Goal: Transaction & Acquisition: Subscribe to service/newsletter

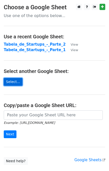
click at [14, 81] on link "Select..." at bounding box center [13, 82] width 19 height 8
click at [15, 82] on link "Select..." at bounding box center [13, 82] width 19 height 8
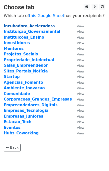
click at [18, 27] on strong "Incubadora_Aceleradora" at bounding box center [29, 26] width 51 height 5
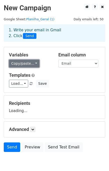
click at [31, 64] on link "Copy/paste..." at bounding box center [24, 64] width 31 height 8
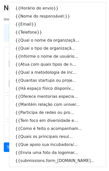
click at [87, 74] on h5 "Templates" at bounding box center [54, 75] width 91 height 6
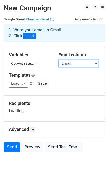
click at [74, 65] on select "Horário do envio Nome do responsável: Email Telefone Qual o nome da organização…" at bounding box center [79, 64] width 40 height 8
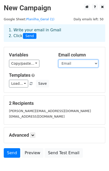
click at [59, 60] on select "Horário do envio Nome do responsável: Email Telefone Qual o nome da organização…" at bounding box center [79, 64] width 40 height 8
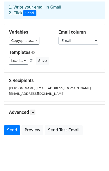
scroll to position [29, 0]
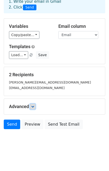
click at [34, 107] on link at bounding box center [33, 107] width 6 height 6
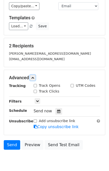
scroll to position [77, 0]
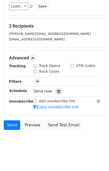
click at [94, 122] on div "Send Preview Send Test Email" at bounding box center [54, 126] width 109 height 12
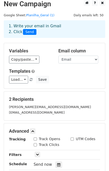
scroll to position [0, 0]
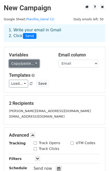
click at [23, 64] on link "Copy/paste..." at bounding box center [24, 64] width 31 height 8
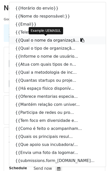
click at [34, 39] on link "{{Qual o nome da organizaçã..." at bounding box center [57, 40] width 97 height 8
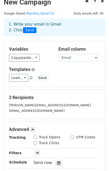
scroll to position [77, 0]
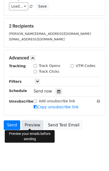
click at [34, 127] on link "Preview" at bounding box center [33, 125] width 22 height 10
click at [34, 120] on link "Preview" at bounding box center [33, 125] width 22 height 10
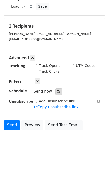
click at [59, 92] on div at bounding box center [59, 91] width 7 height 7
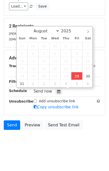
type input "2025-08-29 17:27"
type input "05"
type input "27"
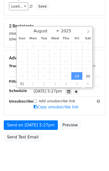
scroll to position [0, 0]
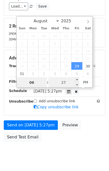
type input "06"
type input "2025-08-29 18:27"
click at [63, 83] on input "27" at bounding box center [64, 82] width 31 height 10
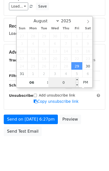
type input "00"
type input "2025-08-29 18:00"
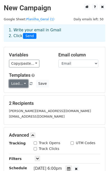
click at [20, 82] on link "Load..." at bounding box center [18, 84] width 19 height 8
click at [36, 94] on h6 "No templates saved" at bounding box center [32, 95] width 47 height 8
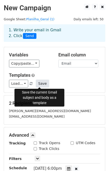
click at [38, 84] on button "Save" at bounding box center [42, 84] width 13 height 8
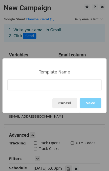
click at [38, 84] on input at bounding box center [55, 84] width 94 height 11
type input "NewsLetter"
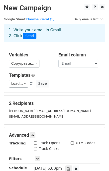
scroll to position [89, 0]
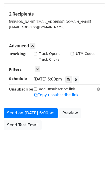
click at [42, 161] on html "New Campaign Daily emails left: 50 Google Sheet: Planilha_Geral (1) 1. Write yo…" at bounding box center [54, 41] width 109 height 261
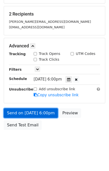
click at [32, 111] on link "Send on Aug 29 at 6:00pm" at bounding box center [31, 113] width 54 height 10
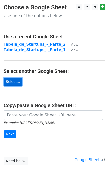
click at [17, 83] on link "Select..." at bounding box center [13, 82] width 19 height 8
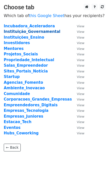
click at [35, 31] on strong "Instituição_Governamental" at bounding box center [32, 31] width 57 height 5
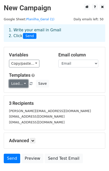
click at [15, 85] on link "Load..." at bounding box center [18, 84] width 19 height 8
click at [21, 93] on link "NewsLetter" at bounding box center [29, 95] width 40 height 8
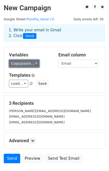
click at [25, 65] on link "Copy/paste..." at bounding box center [24, 64] width 31 height 8
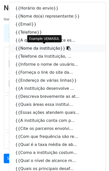
click at [44, 48] on link "{{Nome da instituição}}" at bounding box center [57, 48] width 97 height 8
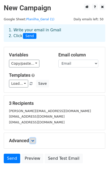
click at [34, 139] on icon at bounding box center [32, 140] width 3 height 3
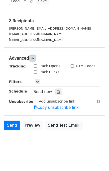
scroll to position [83, 0]
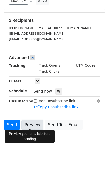
click at [33, 122] on link "Preview" at bounding box center [33, 125] width 22 height 10
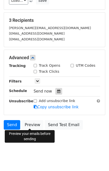
click at [57, 90] on icon at bounding box center [58, 91] width 3 height 4
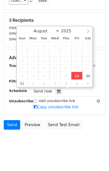
type input "2025-08-29 17:35"
type input "05"
type input "35"
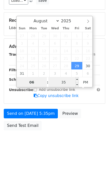
type input "06"
type input "2025-08-29 18:35"
click at [55, 84] on input "35" at bounding box center [64, 82] width 31 height 10
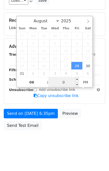
type input "00"
type input "2025-08-29 18:00"
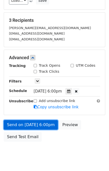
click at [42, 125] on link "Send on [DATE] 6:00pm" at bounding box center [31, 125] width 54 height 10
click at [21, 121] on link "Send on [DATE] 6:00pm" at bounding box center [31, 125] width 54 height 10
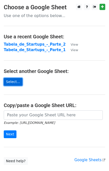
click at [16, 82] on link "Select..." at bounding box center [13, 82] width 19 height 8
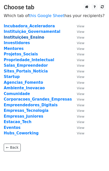
click at [17, 37] on strong "Instituições_Ensino" at bounding box center [24, 37] width 41 height 5
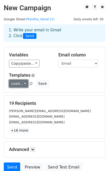
click at [20, 83] on link "Load..." at bounding box center [18, 84] width 19 height 8
click at [21, 93] on link "NewsLetter" at bounding box center [29, 95] width 40 height 8
click at [21, 84] on link "Load..." at bounding box center [18, 84] width 19 height 8
click at [20, 92] on link "NewsLetter" at bounding box center [29, 95] width 40 height 8
click at [20, 85] on link "Load..." at bounding box center [18, 84] width 19 height 8
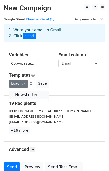
click at [21, 94] on link "NewsLetter" at bounding box center [29, 95] width 40 height 8
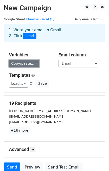
click at [27, 61] on link "Copy/paste..." at bounding box center [24, 64] width 31 height 8
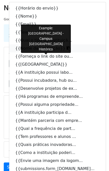
click at [35, 49] on link "{{Nome da instituição}}" at bounding box center [57, 48] width 97 height 8
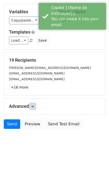
click at [32, 106] on link at bounding box center [33, 106] width 6 height 6
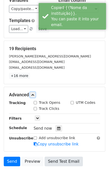
scroll to position [92, 0]
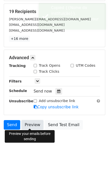
click at [33, 126] on link "Preview" at bounding box center [33, 125] width 22 height 10
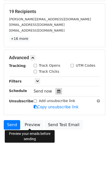
click at [57, 89] on icon at bounding box center [58, 91] width 3 height 4
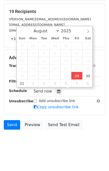
type input "2025-08-29 17:37"
type input "05"
type input "37"
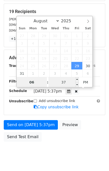
type input "06"
type input "2025-08-29 18:37"
click at [65, 82] on input "37" at bounding box center [64, 82] width 31 height 10
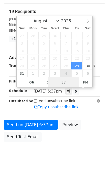
scroll to position [84, 0]
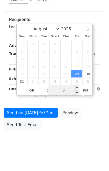
type input "00"
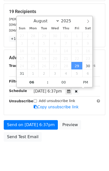
type input "2025-08-29 18:00"
click at [65, 141] on div "Send on Aug 29 at 6:37pm Preview Send Test Email" at bounding box center [54, 132] width 109 height 24
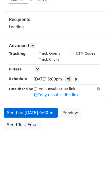
scroll to position [92, 0]
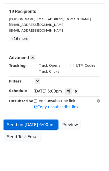
click at [29, 123] on link "Send on Aug 29 at 6:00pm" at bounding box center [31, 125] width 54 height 10
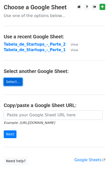
click at [15, 82] on link "Select..." at bounding box center [13, 82] width 19 height 8
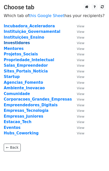
click at [16, 43] on strong "Investidores" at bounding box center [17, 43] width 26 height 5
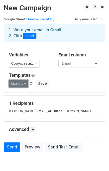
click at [18, 82] on link "Load..." at bounding box center [18, 84] width 19 height 8
click at [17, 95] on link "NewsLetter" at bounding box center [29, 95] width 40 height 8
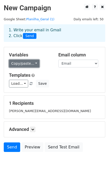
click at [32, 63] on link "Copy/paste..." at bounding box center [24, 64] width 31 height 8
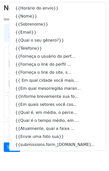
click at [103, 92] on form "Variables Copy/paste... {{Horário do envio}} {{Nome}} {{Sobrenome}} {{Email}} {…" at bounding box center [55, 100] width 102 height 107
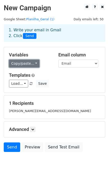
click at [23, 62] on link "Copy/paste..." at bounding box center [24, 64] width 31 height 8
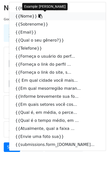
click at [25, 19] on link "{{Nome}}" at bounding box center [57, 16] width 97 height 8
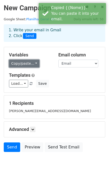
click at [23, 64] on link "Copy/paste..." at bounding box center [24, 64] width 31 height 8
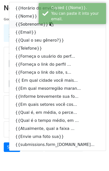
click at [30, 26] on link "{{Sobrenome}}" at bounding box center [57, 24] width 97 height 8
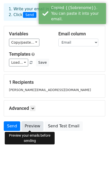
scroll to position [23, 0]
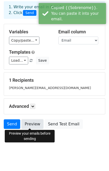
click at [33, 122] on link "Preview" at bounding box center [33, 124] width 22 height 10
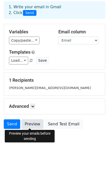
click at [36, 124] on link "Preview" at bounding box center [33, 124] width 22 height 10
click at [32, 109] on div "Advanced Tracking Track Opens UTM Codes Track Clicks Filters Only include sprea…" at bounding box center [54, 106] width 101 height 16
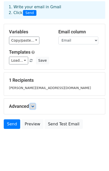
click at [32, 107] on icon at bounding box center [32, 106] width 3 height 3
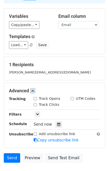
scroll to position [72, 0]
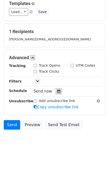
click at [57, 92] on icon at bounding box center [58, 91] width 3 height 4
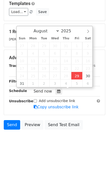
type input "2025-08-29 17:38"
type input "05"
type input "38"
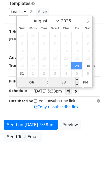
type input "06"
type input "2025-08-29 18:38"
click at [58, 84] on input "38" at bounding box center [64, 82] width 31 height 10
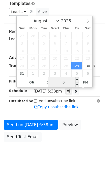
type input "00"
type input "2025-08-29 18:00"
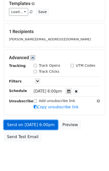
click at [33, 120] on link "Send on Aug 29 at 6:00pm" at bounding box center [31, 125] width 54 height 10
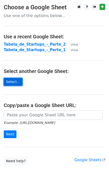
click at [9, 81] on link "Select..." at bounding box center [13, 82] width 19 height 8
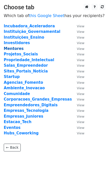
click at [14, 48] on strong "Mentores" at bounding box center [14, 48] width 20 height 5
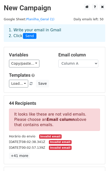
drag, startPoint x: 43, startPoint y: 136, endPoint x: 63, endPoint y: 138, distance: 19.8
click at [63, 138] on div "Horário do envio Invalid email" at bounding box center [54, 136] width 99 height 6
click at [65, 139] on div "2025-08-20T08:02:38.341Z Invalid email" at bounding box center [54, 142] width 99 height 6
click at [75, 66] on select "Column A Column B Column C Column D Column E Column F Column G Column H Column …" at bounding box center [79, 64] width 40 height 8
click at [49, 69] on div "Variables Copy/paste... {{Column A}} {{Column B}} {{Column C}} {{Column D}} {{C…" at bounding box center [54, 69] width 101 height 45
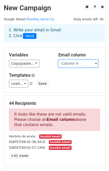
click at [80, 62] on select "Column A Column B Column C Column D Column E Column F Column G Column H Column …" at bounding box center [79, 64] width 40 height 8
click at [49, 46] on div "1. Write your email in Gmail 2. Click Send" at bounding box center [54, 37] width 109 height 20
click at [71, 62] on select "Column A Column B Column C Column D Column E Column F Column G Column H Column …" at bounding box center [79, 64] width 40 height 8
select select "Column F"
click at [59, 60] on select "Column A Column B Column C Column D Column E Column F Column G Column H Column …" at bounding box center [79, 64] width 40 height 8
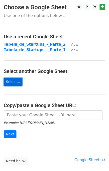
click at [12, 81] on link "Select..." at bounding box center [13, 82] width 19 height 8
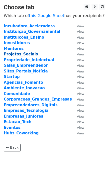
click at [24, 53] on strong "Projetos_Sociais" at bounding box center [21, 54] width 34 height 5
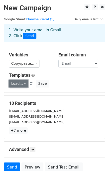
click at [20, 80] on link "Load..." at bounding box center [18, 84] width 19 height 8
click at [24, 93] on link "NewsLetter" at bounding box center [29, 95] width 40 height 8
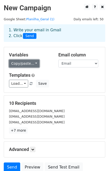
click at [19, 62] on link "Copy/paste..." at bounding box center [24, 64] width 31 height 8
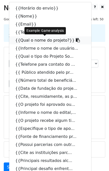
click at [28, 39] on link "{{Qual o nome do projeto?}}" at bounding box center [50, 40] width 82 height 8
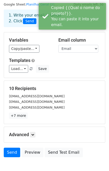
scroll to position [43, 0]
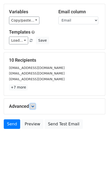
click at [34, 105] on icon at bounding box center [32, 106] width 3 height 3
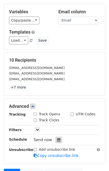
click at [57, 140] on icon at bounding box center [58, 140] width 3 height 4
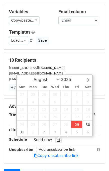
type input "2025-08-29 17:42"
type input "05"
type input "42"
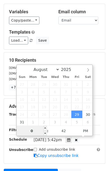
type input "06"
type input "2025-08-29 18:42"
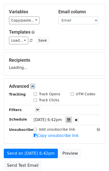
click at [69, 103] on div "Track Clicks" at bounding box center [67, 100] width 74 height 6
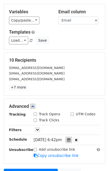
click at [70, 138] on div at bounding box center [69, 139] width 7 height 7
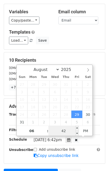
click at [69, 131] on input "42" at bounding box center [64, 131] width 31 height 10
type input "00"
type input "2025-08-29 18:00"
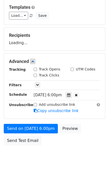
scroll to position [84, 0]
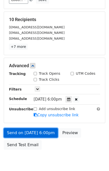
click at [30, 132] on link "Send on Aug 29 at 6:00pm" at bounding box center [31, 133] width 54 height 10
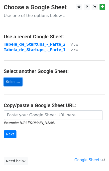
click at [19, 82] on link "Select..." at bounding box center [13, 82] width 19 height 8
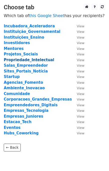
click at [27, 59] on strong "Propriedade_Intelectual" at bounding box center [29, 60] width 51 height 5
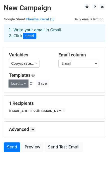
click at [22, 86] on link "Load..." at bounding box center [18, 84] width 19 height 8
click at [23, 93] on link "NewsLetter" at bounding box center [29, 95] width 40 height 8
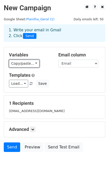
click at [22, 64] on link "Copy/paste..." at bounding box center [24, 64] width 31 height 8
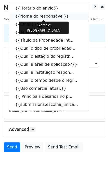
click at [36, 17] on link "{{Nome do responsável}}" at bounding box center [49, 16] width 80 height 8
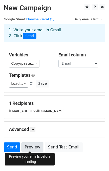
click at [30, 145] on link "Preview" at bounding box center [33, 147] width 22 height 10
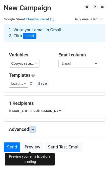
click at [35, 130] on link at bounding box center [33, 129] width 6 height 6
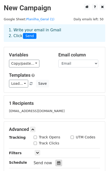
click at [56, 162] on div at bounding box center [59, 162] width 7 height 7
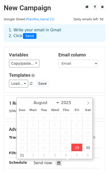
type input "2025-08-29 17:43"
type input "05"
type input "43"
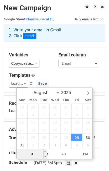
type input "06"
type input "2025-08-29 18:43"
type input "06"
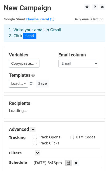
click at [69, 162] on div at bounding box center [69, 162] width 7 height 7
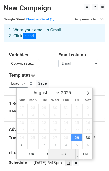
click at [66, 152] on input "43" at bounding box center [64, 154] width 31 height 10
type input "00"
type input "2025-08-29 18:00"
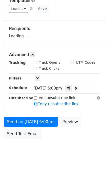
scroll to position [75, 0]
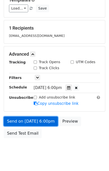
click at [37, 121] on link "Send on Aug 29 at 6:00pm" at bounding box center [31, 121] width 54 height 10
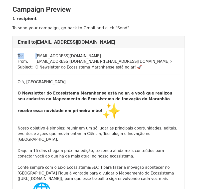
drag, startPoint x: 34, startPoint y: 56, endPoint x: 96, endPoint y: 52, distance: 61.9
click at [96, 52] on div "To: inovacao.prpgi@ifma.edu.br From: ecossistema@secti2.ma.gov.br < ecossistema…" at bounding box center [99, 156] width 172 height 217
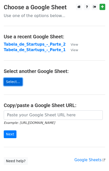
click at [13, 81] on link "Select..." at bounding box center [13, 82] width 19 height 8
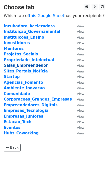
click at [22, 65] on strong "Salas_Empreendedor" at bounding box center [26, 65] width 44 height 5
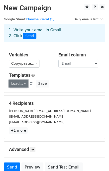
click at [18, 84] on link "Load..." at bounding box center [18, 84] width 19 height 8
click at [22, 95] on link "NewsLetter" at bounding box center [29, 95] width 40 height 8
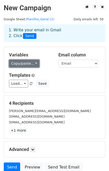
click at [14, 64] on link "Copy/paste..." at bounding box center [24, 64] width 31 height 8
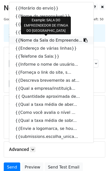
click at [41, 39] on link "{{Nome da Sala do Empreende..." at bounding box center [51, 40] width 85 height 8
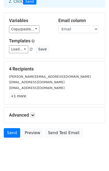
scroll to position [43, 0]
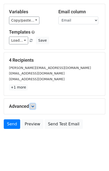
click at [34, 105] on icon at bounding box center [32, 106] width 3 height 3
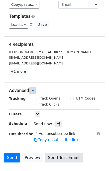
scroll to position [92, 0]
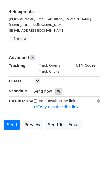
click at [57, 91] on icon at bounding box center [58, 91] width 3 height 4
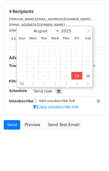
type input "2025-08-29 17:45"
type input "05"
type input "45"
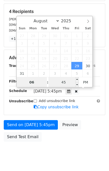
type input "06"
type input "2025-08-29 18:45"
click at [61, 82] on input "45" at bounding box center [64, 82] width 31 height 10
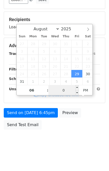
type input "00"
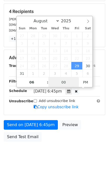
type input "2025-08-29 18:00"
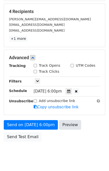
click at [67, 115] on form "Variables Copy/paste... {{Horário do envio}} {{Nome do responsável:}} {{Email}}…" at bounding box center [55, 49] width 102 height 189
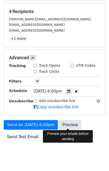
click at [69, 123] on link "Preview" at bounding box center [70, 125] width 22 height 10
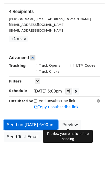
click at [27, 120] on link "Send on Aug 29 at 6:00pm" at bounding box center [31, 125] width 54 height 10
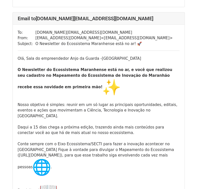
scroll to position [800, 0]
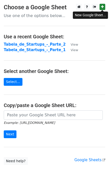
click at [101, 5] on link at bounding box center [103, 7] width 6 height 6
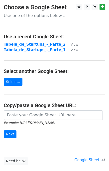
click at [11, 77] on main "Choose a Google Sheet Use one of the options below... Use a recent Google Sheet…" at bounding box center [54, 84] width 109 height 161
click at [12, 78] on link "Select..." at bounding box center [13, 82] width 19 height 8
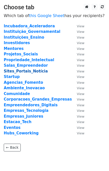
click at [23, 71] on strong "Sites_Portais_Notícia" at bounding box center [26, 71] width 44 height 5
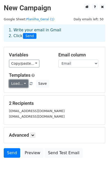
click at [21, 83] on link "Load..." at bounding box center [18, 84] width 19 height 8
click at [23, 92] on link "NewsLetter" at bounding box center [29, 95] width 40 height 8
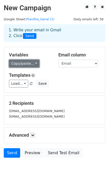
click at [20, 63] on link "Copy/paste..." at bounding box center [24, 64] width 31 height 8
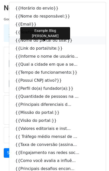
click at [39, 41] on link "{{Nome do portal ou site:}}" at bounding box center [57, 40] width 97 height 8
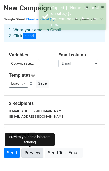
click at [32, 149] on link "Preview" at bounding box center [33, 153] width 22 height 10
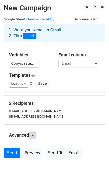
click at [34, 136] on icon at bounding box center [32, 134] width 3 height 3
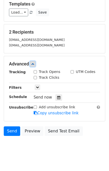
scroll to position [75, 0]
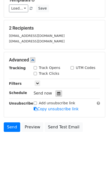
click at [57, 92] on icon at bounding box center [58, 94] width 3 height 4
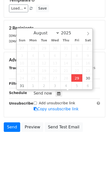
type input "2025-08-29 17:46"
type input "05"
type input "46"
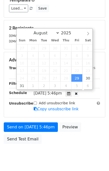
scroll to position [0, 0]
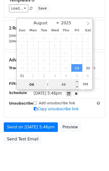
type input "06"
type input "2025-08-29 18:46"
click at [70, 83] on input "46" at bounding box center [64, 84] width 31 height 10
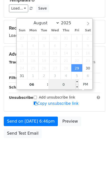
type input "00"
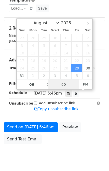
type input "[DATE] 18:00"
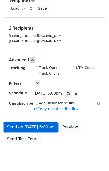
click at [30, 126] on link "Send on Aug 29 at 6:00pm" at bounding box center [31, 127] width 54 height 10
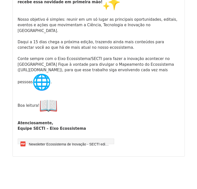
scroll to position [344, 0]
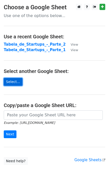
click at [10, 82] on link "Select..." at bounding box center [13, 82] width 19 height 8
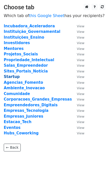
click at [14, 76] on strong "Startup" at bounding box center [12, 76] width 16 height 5
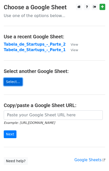
click at [15, 83] on link "Select..." at bounding box center [13, 82] width 19 height 8
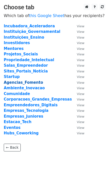
click at [19, 83] on strong "Agencias_Fomento" at bounding box center [24, 82] width 40 height 5
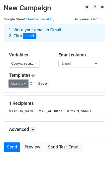
click at [14, 83] on link "Load..." at bounding box center [18, 84] width 19 height 8
click at [22, 95] on link "NewsLetter" at bounding box center [29, 95] width 40 height 8
click at [19, 67] on div "Variables Copy/paste... {{Horário do envio}} {{Nome do responsável:}} {{Email}}…" at bounding box center [54, 69] width 101 height 45
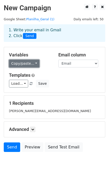
click at [19, 65] on link "Copy/paste..." at bounding box center [24, 64] width 31 height 8
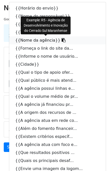
click at [33, 41] on link "{{Nome da agência}}" at bounding box center [57, 40] width 97 height 8
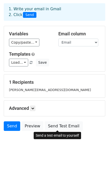
scroll to position [23, 0]
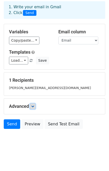
click at [33, 107] on link at bounding box center [33, 106] width 6 height 6
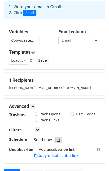
click at [56, 142] on div at bounding box center [59, 139] width 7 height 7
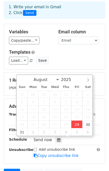
type input "2025-08-29 17:48"
type input "05"
type input "48"
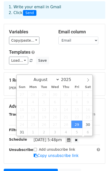
scroll to position [0, 0]
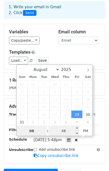
type input "06"
type input "2025-08-29 18:48"
click at [65, 131] on input "48" at bounding box center [64, 131] width 31 height 10
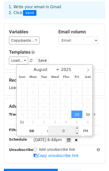
type input "00"
type input "2025-08-29 18:00"
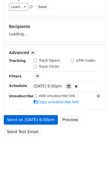
scroll to position [84, 0]
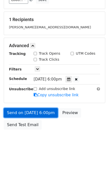
click at [31, 112] on link "Send on Aug 29 at 6:00pm" at bounding box center [31, 113] width 54 height 10
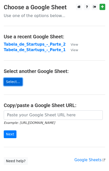
click at [16, 82] on link "Select..." at bounding box center [13, 82] width 19 height 8
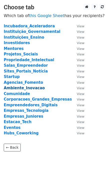
click at [25, 88] on strong "Ambiente_Inovacao" at bounding box center [24, 88] width 41 height 5
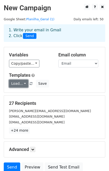
click at [16, 85] on link "Load..." at bounding box center [18, 84] width 19 height 8
click at [21, 93] on link "NewsLetter" at bounding box center [29, 95] width 40 height 8
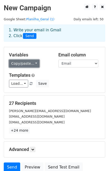
click at [21, 64] on link "Copy/paste..." at bounding box center [24, 64] width 31 height 8
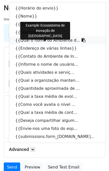
click at [29, 40] on link "{{Qual o nome do Ambiente d..." at bounding box center [57, 40] width 97 height 8
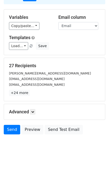
scroll to position [43, 0]
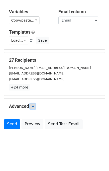
click at [34, 105] on icon at bounding box center [32, 106] width 3 height 3
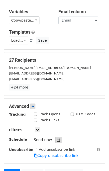
click at [57, 140] on icon at bounding box center [58, 140] width 3 height 4
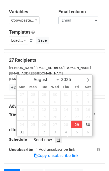
type input "2025-08-29 17:48"
type input "05"
type input "48"
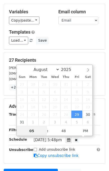
scroll to position [0, 0]
type input "06"
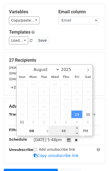
type input "2025-08-29 18:48"
click at [59, 131] on input "48" at bounding box center [64, 131] width 31 height 10
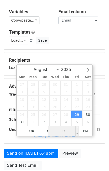
type input "00"
type input "2025-08-29 18:00"
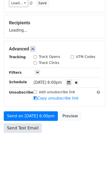
scroll to position [84, 0]
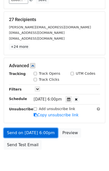
click at [30, 128] on link "Send on Aug 29 at 6:00pm" at bounding box center [31, 133] width 54 height 10
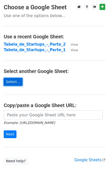
click at [16, 80] on link "Select..." at bounding box center [13, 82] width 19 height 8
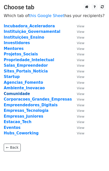
click at [16, 92] on strong "Comunidade" at bounding box center [17, 93] width 26 height 5
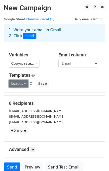
click at [18, 85] on link "Load..." at bounding box center [18, 84] width 19 height 8
click at [20, 94] on link "NewsLetter" at bounding box center [29, 95] width 40 height 8
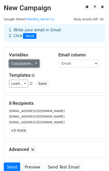
click at [23, 62] on link "Copy/paste..." at bounding box center [24, 64] width 31 height 8
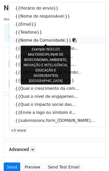
click at [44, 39] on link "{{Nome da Comunidade:}}" at bounding box center [57, 40] width 97 height 8
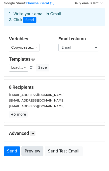
scroll to position [43, 0]
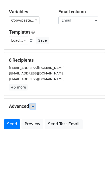
click at [34, 107] on icon at bounding box center [32, 106] width 3 height 3
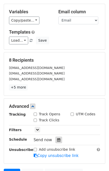
click at [57, 138] on icon at bounding box center [58, 140] width 3 height 4
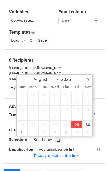
type input "2025-08-29 17:49"
type input "05"
type input "49"
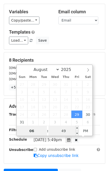
type input "06"
type input "2025-08-29 18:49"
click at [70, 131] on input "49" at bounding box center [64, 131] width 31 height 10
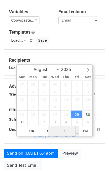
type input "00"
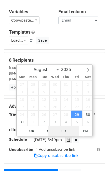
type input "2025-08-29 18:00"
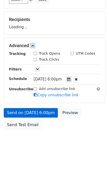
scroll to position [104, 0]
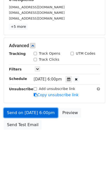
click at [28, 112] on link "Send on Aug 29 at 6:00pm" at bounding box center [31, 113] width 54 height 10
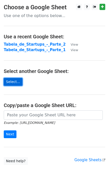
click at [17, 82] on link "Select..." at bounding box center [13, 82] width 19 height 8
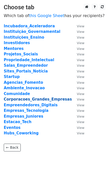
click at [26, 100] on strong "Corporacoes_Grandes_Empresas" at bounding box center [38, 99] width 68 height 5
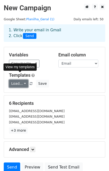
click at [21, 86] on link "Load..." at bounding box center [18, 84] width 19 height 8
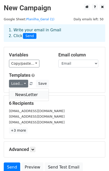
click at [26, 92] on link "NewsLetter" at bounding box center [29, 95] width 40 height 8
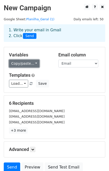
click at [26, 61] on link "Copy/paste..." at bounding box center [24, 64] width 31 height 8
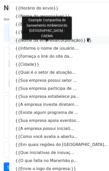
click at [25, 40] on link "{{Nome da empresa/corporação}}" at bounding box center [64, 40] width 110 height 8
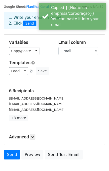
scroll to position [43, 0]
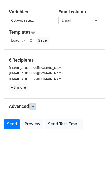
click at [31, 105] on link at bounding box center [33, 106] width 6 height 6
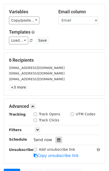
click at [57, 139] on icon at bounding box center [58, 140] width 3 height 4
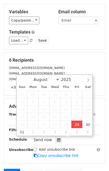
type input "2025-08-29 17:50"
type input "05"
type input "50"
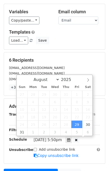
scroll to position [0, 0]
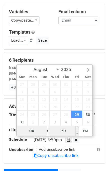
type input "06"
type input "2025-08-29 18:50"
click at [62, 133] on input "50" at bounding box center [64, 131] width 31 height 10
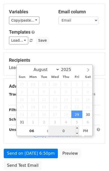
type input "00"
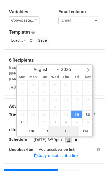
type input "2025-08-29 18:00"
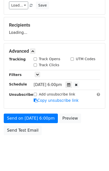
scroll to position [84, 0]
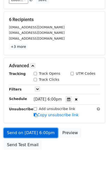
click at [27, 132] on link "Send on Aug 29 at 6:00pm" at bounding box center [31, 133] width 54 height 10
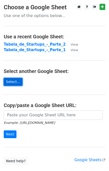
click at [13, 81] on link "Select..." at bounding box center [13, 82] width 19 height 8
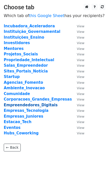
click at [32, 105] on strong "Empreendedores_Digitais" at bounding box center [31, 105] width 54 height 5
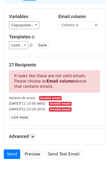
scroll to position [50, 0]
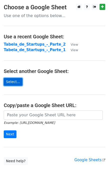
click at [13, 82] on link "Select..." at bounding box center [13, 82] width 19 height 8
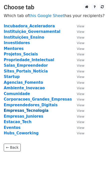
click at [27, 112] on strong "Empresas_Tecnologia" at bounding box center [26, 110] width 45 height 5
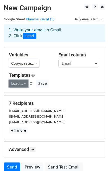
click at [22, 82] on link "Load..." at bounding box center [18, 84] width 19 height 8
click at [26, 96] on link "NewsLetter" at bounding box center [29, 95] width 40 height 8
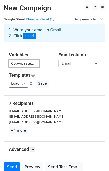
drag, startPoint x: 24, startPoint y: 63, endPoint x: 20, endPoint y: 65, distance: 4.0
click at [23, 63] on link "Copy/paste..." at bounding box center [24, 64] width 31 height 8
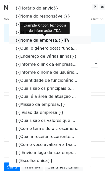
click at [36, 41] on link "{{Nome da empresa:}}" at bounding box center [50, 40] width 82 height 8
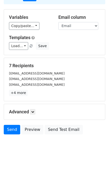
scroll to position [43, 0]
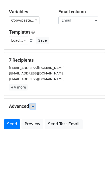
click at [33, 105] on icon at bounding box center [32, 106] width 3 height 3
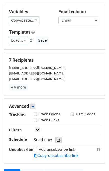
click at [57, 139] on icon at bounding box center [58, 140] width 3 height 4
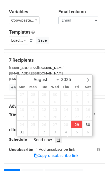
type input "2025-08-29 17:52"
type input "05"
type input "52"
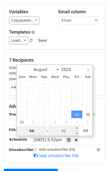
type input "06"
type input "2025-08-29 18:52"
click at [60, 131] on input "52" at bounding box center [64, 131] width 31 height 10
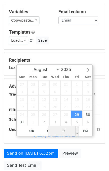
type input "00"
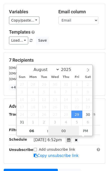
type input "2025-08-29 18:00"
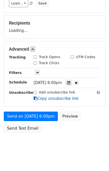
scroll to position [84, 0]
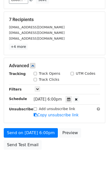
click at [27, 112] on div "Unsubscribe" at bounding box center [17, 112] width 25 height 12
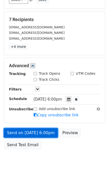
click at [28, 132] on link "Send on Aug 29 at 6:00pm" at bounding box center [31, 133] width 54 height 10
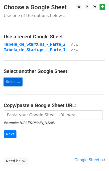
click at [17, 80] on link "Select..." at bounding box center [13, 82] width 19 height 8
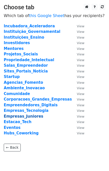
click at [23, 115] on strong "Empresas_Juniores" at bounding box center [24, 116] width 40 height 5
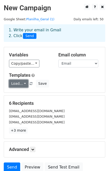
click at [22, 83] on link "Load..." at bounding box center [18, 84] width 19 height 8
click at [22, 95] on link "NewsLetter" at bounding box center [29, 95] width 40 height 8
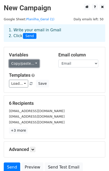
click at [21, 66] on link "Copy/paste..." at bounding box center [24, 64] width 31 height 8
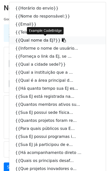
click at [31, 41] on link "{{Qual nome da EJ?}}" at bounding box center [57, 40] width 97 height 8
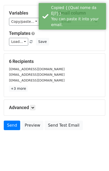
scroll to position [43, 0]
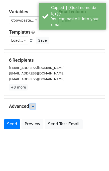
click at [34, 107] on link at bounding box center [33, 106] width 6 height 6
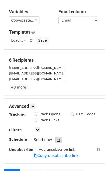
click at [56, 136] on div at bounding box center [59, 139] width 7 height 7
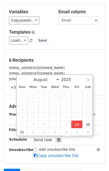
type input "2025-08-29 17:52"
type input "05"
type input "52"
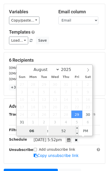
type input "06"
type input "2025-08-29 18:52"
click at [66, 127] on input "52" at bounding box center [64, 131] width 31 height 10
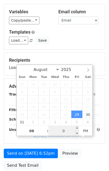
type input "00"
type input "2025-08-29 18:00"
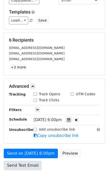
scroll to position [104, 0]
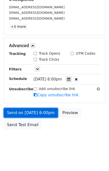
click at [28, 112] on link "Send on Aug 29 at 6:00pm" at bounding box center [31, 113] width 54 height 10
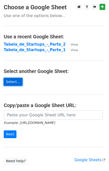
click at [14, 82] on link "Select..." at bounding box center [13, 82] width 19 height 8
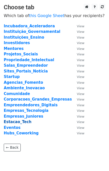
click at [21, 121] on strong "Estacao_Tech" at bounding box center [18, 121] width 28 height 5
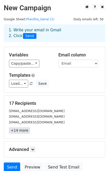
click at [23, 131] on link "+14 more" at bounding box center [19, 130] width 21 height 6
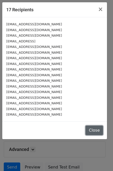
click at [91, 125] on button "Close" at bounding box center [95, 130] width 18 height 10
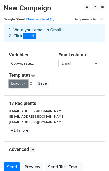
click at [19, 81] on link "Load..." at bounding box center [18, 84] width 19 height 8
click at [24, 96] on link "NewsLetter" at bounding box center [29, 95] width 40 height 8
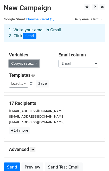
click at [22, 64] on link "Copy/paste..." at bounding box center [24, 64] width 31 height 8
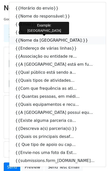
click at [32, 40] on link "{{Nome da Estação Tech:}}" at bounding box center [57, 40] width 97 height 8
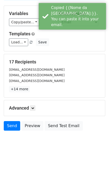
scroll to position [43, 0]
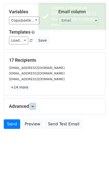
click at [34, 106] on icon at bounding box center [32, 106] width 3 height 3
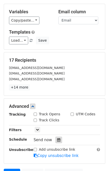
click at [57, 138] on icon at bounding box center [58, 140] width 3 height 4
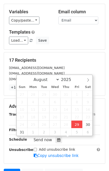
type input "2025-08-29 17:53"
type input "05"
type input "53"
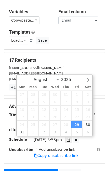
scroll to position [0, 0]
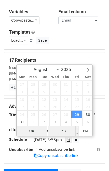
type input "06"
type input "2025-08-29 18:53"
click at [66, 131] on input "53" at bounding box center [64, 131] width 31 height 10
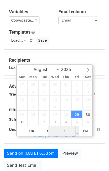
type input "00"
type input "2025-08-29 18:00"
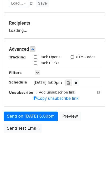
scroll to position [84, 0]
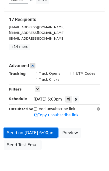
click at [24, 131] on link "Send on Aug 29 at 6:00pm" at bounding box center [31, 133] width 54 height 10
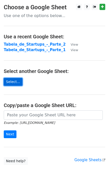
click at [13, 81] on link "Select..." at bounding box center [13, 82] width 19 height 8
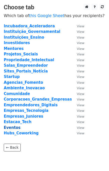
click at [14, 127] on strong "Eventos" at bounding box center [12, 127] width 17 height 5
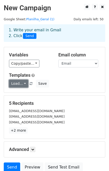
click at [12, 82] on link "Load..." at bounding box center [18, 84] width 19 height 8
click at [23, 95] on link "NewsLetter" at bounding box center [29, 95] width 40 height 8
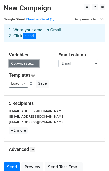
click at [24, 63] on link "Copy/paste..." at bounding box center [24, 64] width 31 height 8
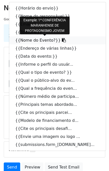
click at [30, 40] on link "{{Nome do Evento?}}" at bounding box center [57, 40] width 97 height 8
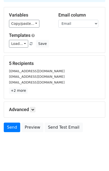
scroll to position [43, 0]
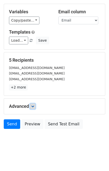
click at [33, 106] on icon at bounding box center [32, 106] width 3 height 3
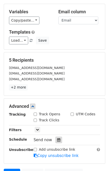
click at [57, 140] on icon at bounding box center [58, 140] width 3 height 4
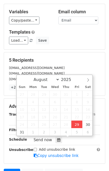
type input "2025-08-29 17:54"
type input "05"
type input "54"
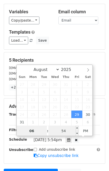
type input "06"
type input "2025-08-29 18:54"
click at [56, 130] on input "54" at bounding box center [64, 131] width 31 height 10
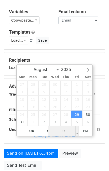
type input "00"
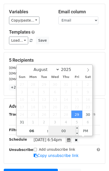
type input "2025-08-29 18:00"
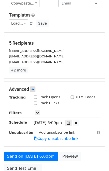
scroll to position [104, 0]
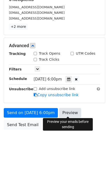
click at [71, 111] on link "Preview" at bounding box center [70, 113] width 22 height 10
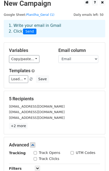
scroll to position [0, 0]
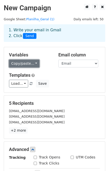
click at [18, 62] on link "Copy/paste..." at bounding box center [24, 64] width 31 height 8
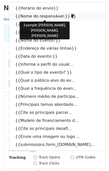
click at [28, 17] on link "{{Nome do responsável:}}" at bounding box center [57, 16] width 97 height 8
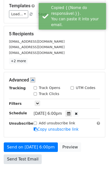
scroll to position [104, 0]
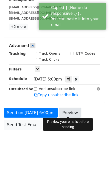
click at [72, 115] on link "Preview" at bounding box center [70, 113] width 22 height 10
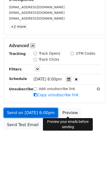
click at [26, 108] on link "Send on Aug 29 at 6:00pm" at bounding box center [31, 113] width 54 height 10
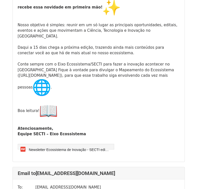
scroll to position [650, 0]
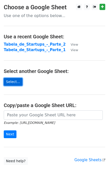
click at [15, 83] on link "Select..." at bounding box center [13, 82] width 19 height 8
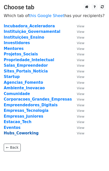
click at [22, 133] on strong "Hubs_Coworking" at bounding box center [21, 133] width 35 height 5
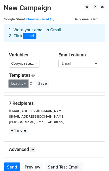
click at [18, 83] on link "Load..." at bounding box center [18, 84] width 19 height 8
click at [21, 95] on link "NewsLetter" at bounding box center [29, 95] width 40 height 8
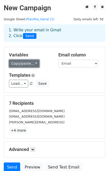
click at [17, 65] on link "Copy/paste..." at bounding box center [24, 64] width 31 height 8
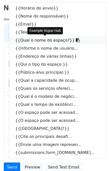
click at [32, 39] on link "{{Qual o nome do espaço?}}" at bounding box center [57, 40] width 97 height 8
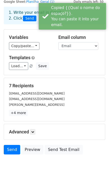
scroll to position [43, 0]
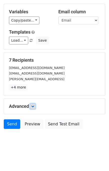
click at [32, 106] on icon at bounding box center [32, 106] width 3 height 3
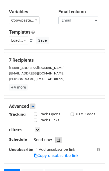
click at [56, 140] on div at bounding box center [59, 139] width 7 height 7
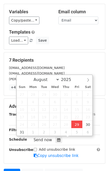
type input "2025-08-29 17:55"
type input "05"
type input "55"
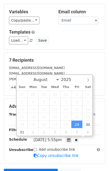
scroll to position [0, 0]
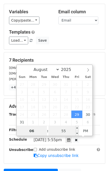
type input "06"
type input "2025-08-29 18:55"
click at [68, 133] on input "55" at bounding box center [64, 131] width 31 height 10
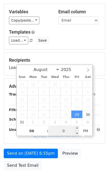
type input "00"
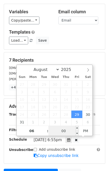
type input "2025-08-29 18:00"
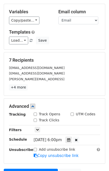
scroll to position [84, 0]
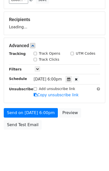
click at [26, 106] on form "Variables Copy/paste... {{Horário do envio}} {{Nome do responsável}} {{Email}} …" at bounding box center [55, 47] width 102 height 169
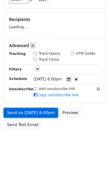
click at [24, 109] on form "Variables Copy/paste... {{Horário do envio}} {{Nome do responsável}} {{Email}} …" at bounding box center [55, 47] width 102 height 169
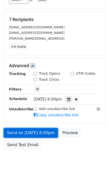
click at [30, 132] on link "Send on [DATE] 6:00pm" at bounding box center [31, 133] width 54 height 10
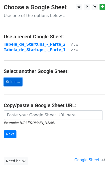
click at [11, 85] on link "Select..." at bounding box center [13, 82] width 19 height 8
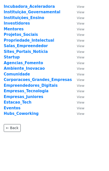
scroll to position [20, 0]
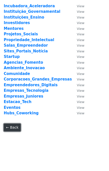
click at [15, 128] on link "← Back" at bounding box center [12, 127] width 17 height 8
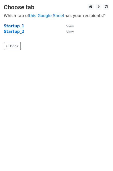
click at [16, 27] on strong "Startup_1" at bounding box center [14, 26] width 21 height 5
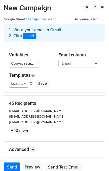
click at [20, 88] on div "Variables Copy/paste... {{Horário do envio}} {{Nome}} {{Email}} {{Telefone}} {{…" at bounding box center [54, 69] width 101 height 45
click at [20, 86] on link "Load..." at bounding box center [18, 84] width 19 height 8
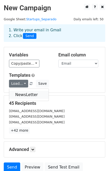
click at [21, 94] on link "NewsLetter" at bounding box center [29, 95] width 40 height 8
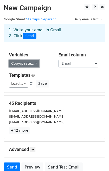
click at [22, 64] on link "Copy/paste..." at bounding box center [24, 64] width 31 height 8
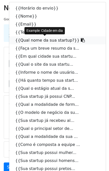
click at [40, 42] on link "{{Qual nome da sua startup?}}" at bounding box center [57, 40] width 97 height 8
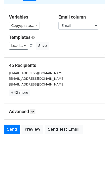
scroll to position [43, 0]
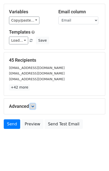
click at [34, 106] on icon at bounding box center [32, 106] width 3 height 3
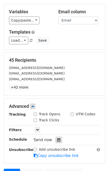
click at [57, 139] on icon at bounding box center [58, 140] width 3 height 4
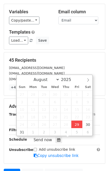
type input "2025-08-29 18:00"
type input "06"
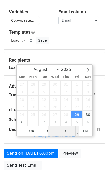
click at [66, 131] on input "00" at bounding box center [64, 131] width 31 height 10
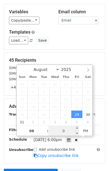
type input "05"
type input "2025-08-29 18:05"
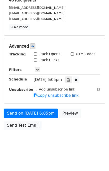
scroll to position [104, 0]
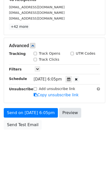
click at [68, 114] on link "Preview" at bounding box center [70, 113] width 22 height 10
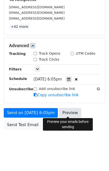
click at [72, 112] on link "Preview" at bounding box center [70, 113] width 22 height 10
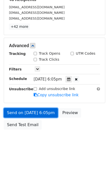
click at [37, 111] on link "Send on Aug 29 at 6:05pm" at bounding box center [31, 113] width 54 height 10
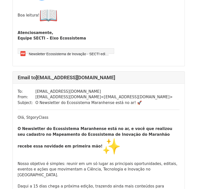
scroll to position [200, 0]
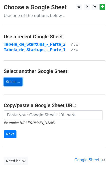
click at [15, 81] on link "Select..." at bounding box center [13, 82] width 19 height 8
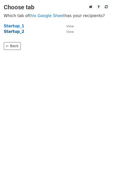
click at [15, 33] on strong "Startup_2" at bounding box center [14, 31] width 21 height 5
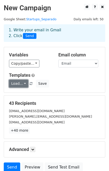
click at [21, 83] on link "Load..." at bounding box center [18, 84] width 19 height 8
click at [23, 93] on link "NewsLetter" at bounding box center [29, 95] width 40 height 8
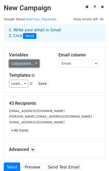
click at [24, 61] on link "Copy/paste..." at bounding box center [24, 64] width 31 height 8
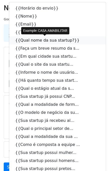
click at [37, 38] on link "{{Qual nome da sua startup?}}" at bounding box center [57, 40] width 97 height 8
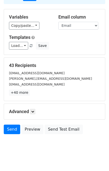
scroll to position [43, 0]
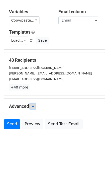
click at [32, 103] on link at bounding box center [33, 106] width 6 height 6
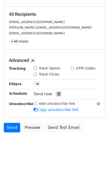
scroll to position [92, 0]
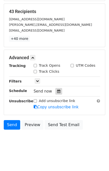
click at [57, 89] on icon at bounding box center [58, 91] width 3 height 4
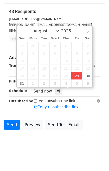
type input "2025-08-29 18:02"
type input "06"
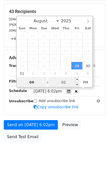
scroll to position [84, 0]
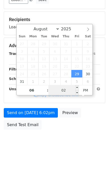
click at [64, 91] on input "02" at bounding box center [64, 90] width 31 height 10
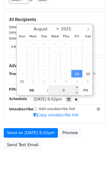
type input "05"
type input "2025-08-29 18:05"
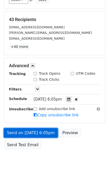
click at [26, 130] on link "Send on Aug 29 at 6:05pm" at bounding box center [31, 133] width 54 height 10
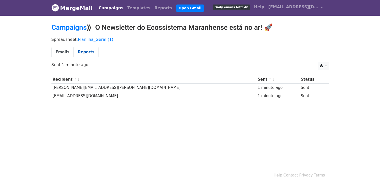
click at [79, 49] on link "Reports" at bounding box center [86, 52] width 25 height 10
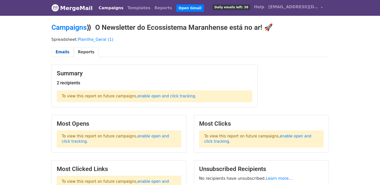
click at [65, 51] on link "Emails" at bounding box center [63, 52] width 22 height 10
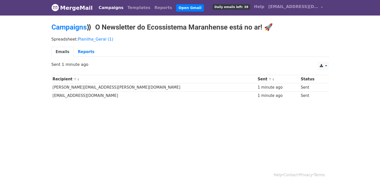
scroll to position [1, 0]
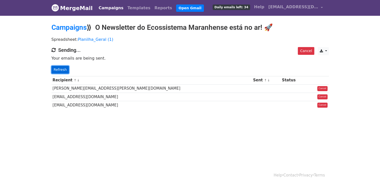
click at [62, 71] on link "Refresh" at bounding box center [61, 70] width 18 height 8
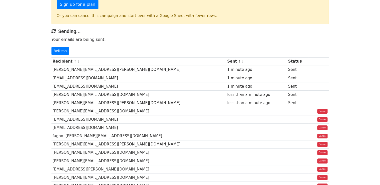
scroll to position [71, 0]
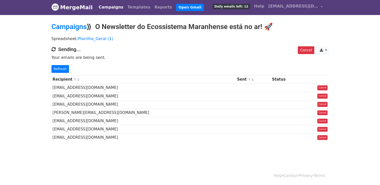
scroll to position [1, 0]
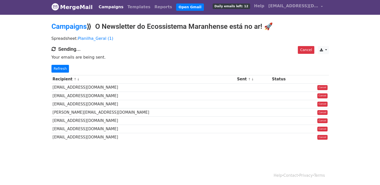
click at [236, 49] on h4 "Sending..." at bounding box center [191, 49] width 278 height 6
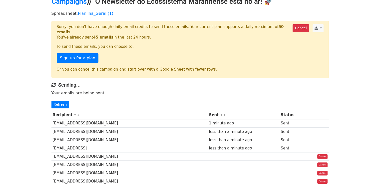
scroll to position [75, 0]
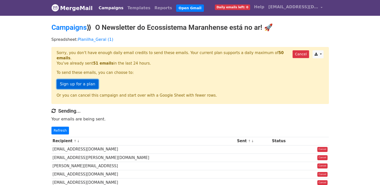
click at [82, 81] on link "Sign up for a plan" at bounding box center [78, 84] width 42 height 10
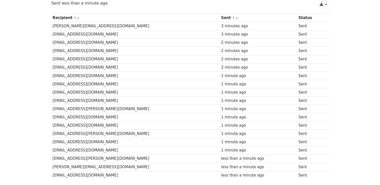
scroll to position [99, 0]
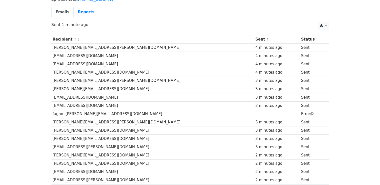
scroll to position [40, 0]
click at [300, 112] on td "Error" at bounding box center [312, 114] width 25 height 8
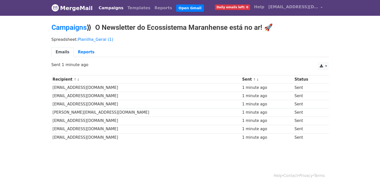
scroll to position [1, 0]
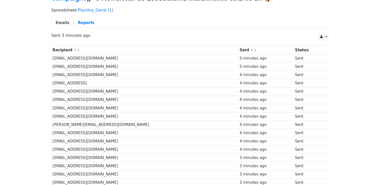
scroll to position [82, 0]
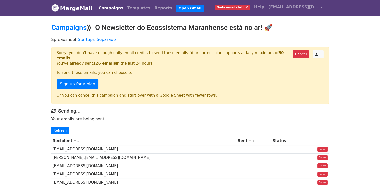
click at [181, 79] on p "Sign up for a plan" at bounding box center [190, 84] width 267 height 10
click at [111, 6] on link "Campaigns" at bounding box center [111, 8] width 29 height 10
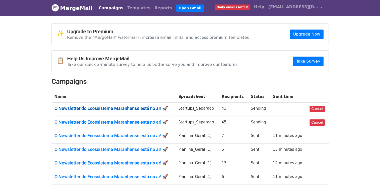
click at [115, 108] on link "O Newsletter do Ecossistema Maranhense está no ar! 🚀" at bounding box center [114, 109] width 118 height 6
click at [115, 116] on td "O Newsletter do Ecossistema Maranhense está no ar! 🚀" at bounding box center [114, 123] width 124 height 14
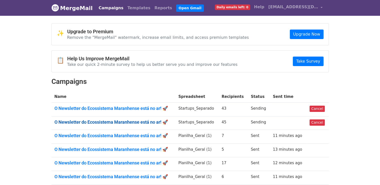
click at [115, 120] on link "O Newsletter do Ecossistema Maranhense está no ar! 🚀" at bounding box center [114, 122] width 118 height 6
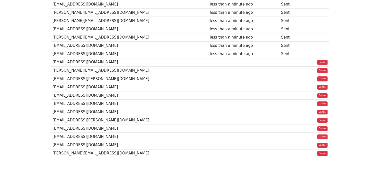
scroll to position [328, 0]
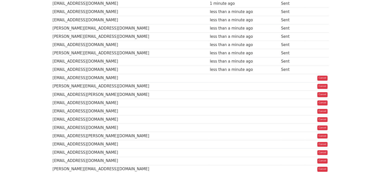
click at [163, 74] on td "[EMAIL_ADDRESS][DOMAIN_NAME]" at bounding box center [130, 78] width 157 height 8
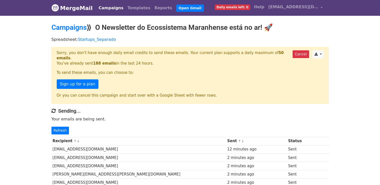
click at [159, 73] on div "Cancel CSV Excel Sorry, you don't have enough daily email credits to send these…" at bounding box center [191, 75] width 278 height 57
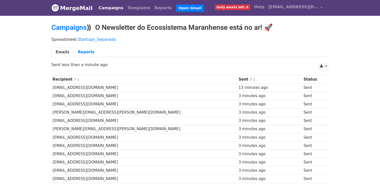
click at [157, 70] on div "CSV Excel Sent less than a minute ago" at bounding box center [190, 67] width 285 height 11
